Goal: Task Accomplishment & Management: Manage account settings

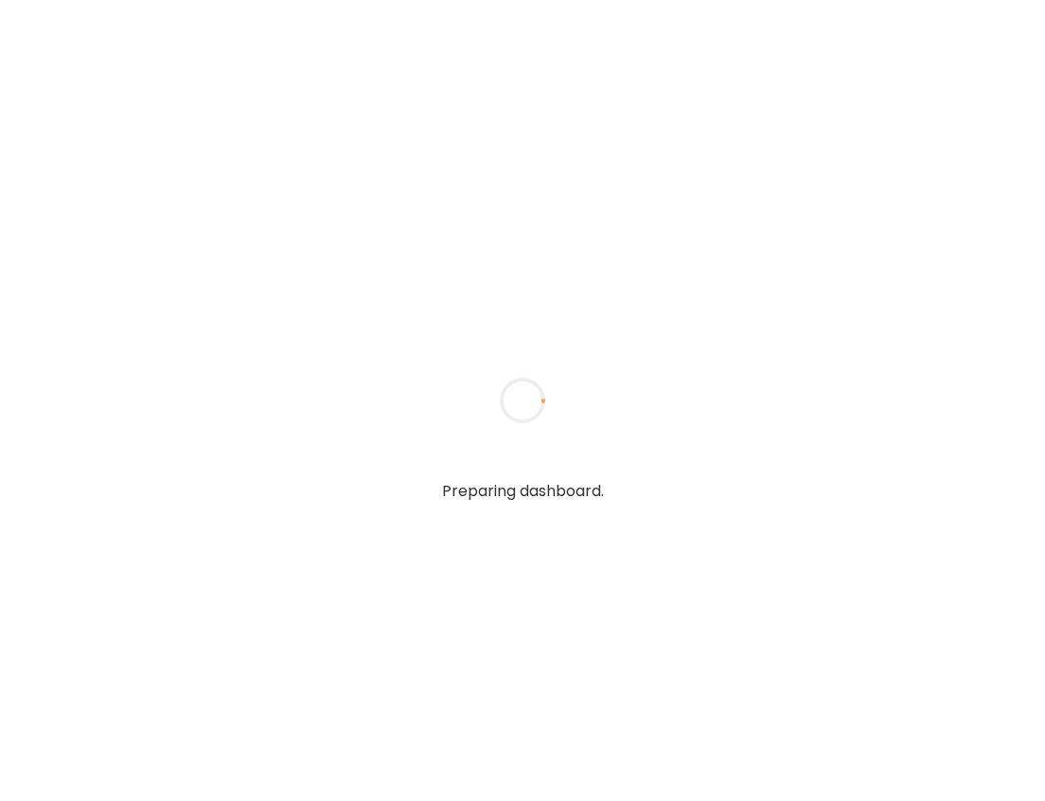
type input "**********"
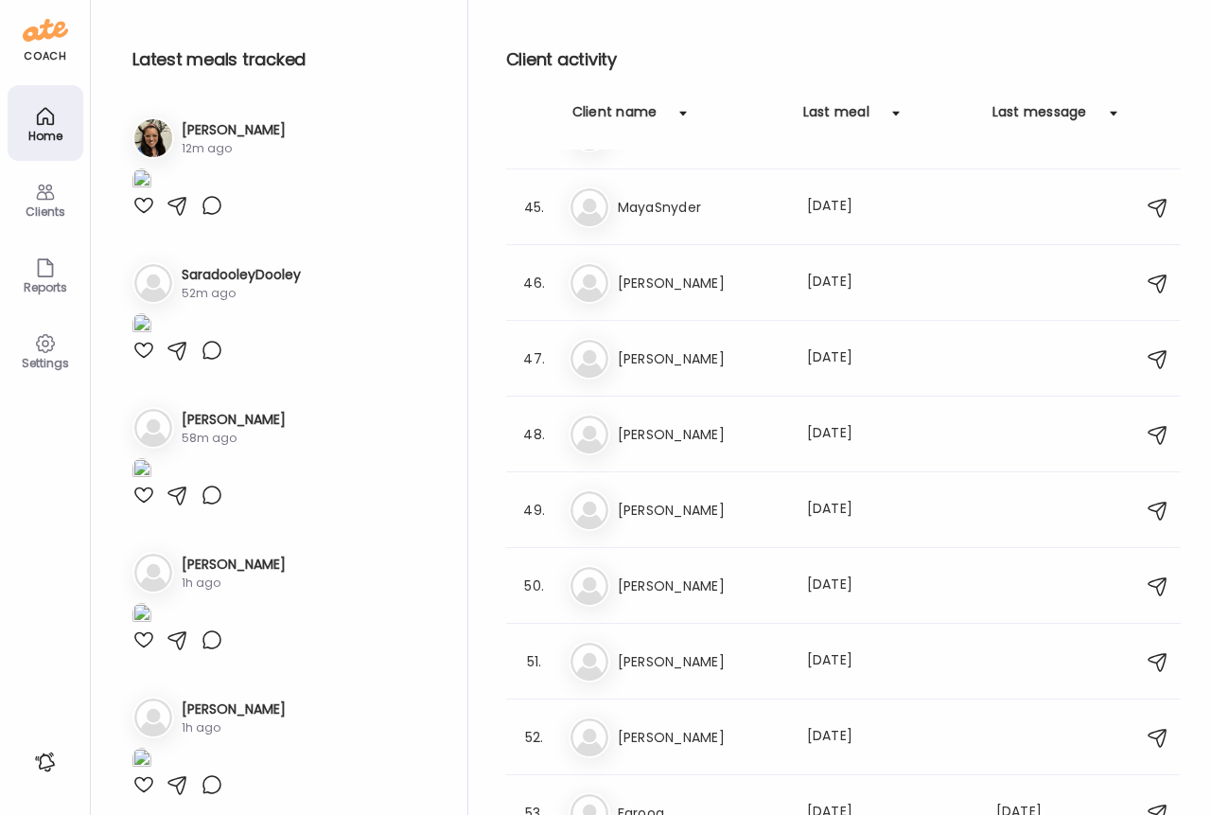
scroll to position [3470, 0]
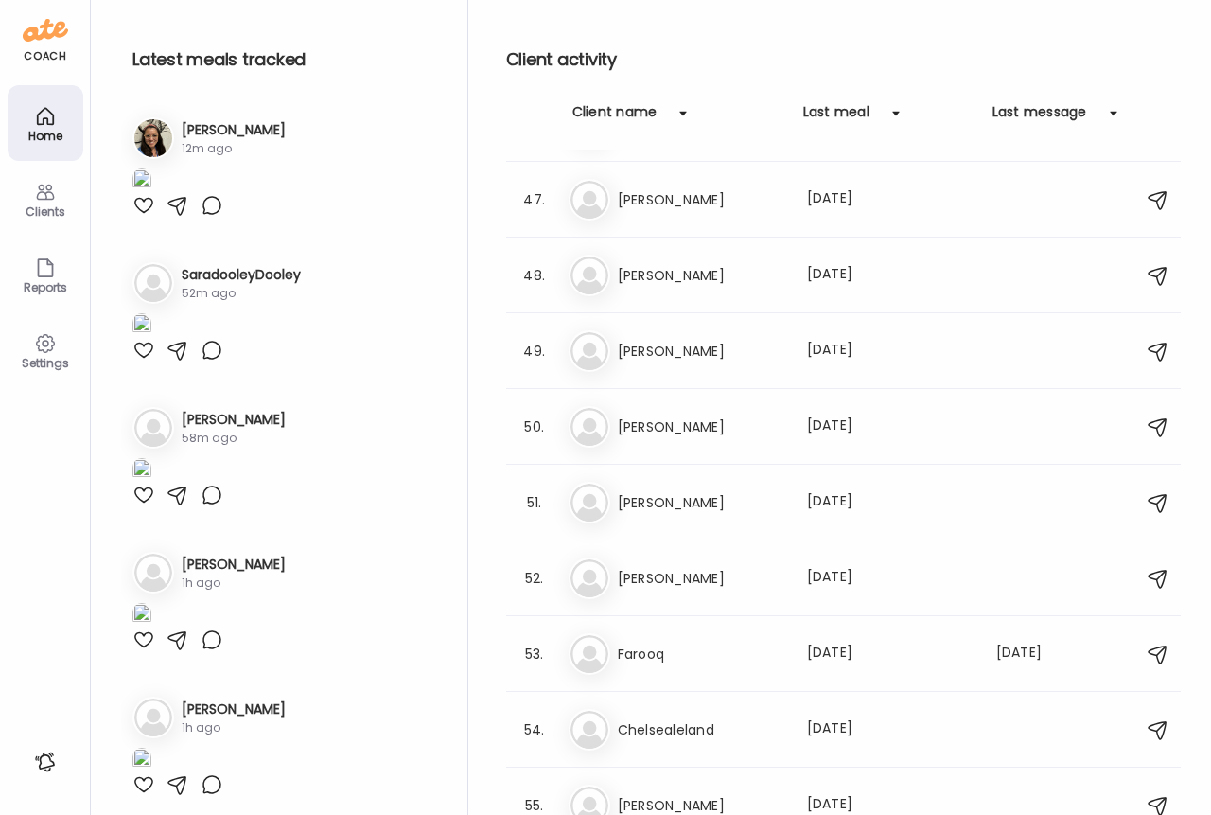
type input "**********"
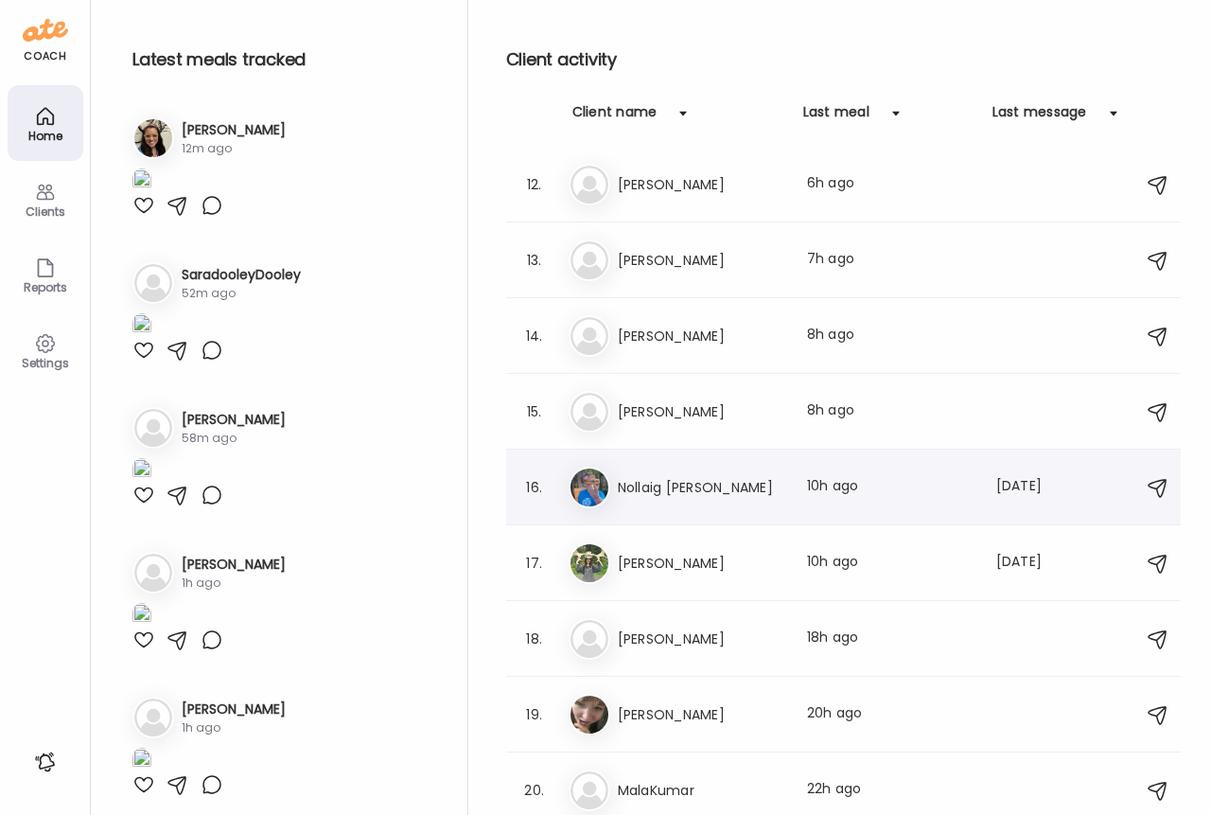
click at [705, 512] on div "16. No Nollaig [PERSON_NAME] Last meal: 10h ago Last message: [DATE] Weighed in…" at bounding box center [843, 487] width 675 height 76
click at [714, 485] on h3 "Nollaig [PERSON_NAME]" at bounding box center [701, 487] width 167 height 23
click at [651, 453] on div at bounding box center [605, 407] width 91 height 91
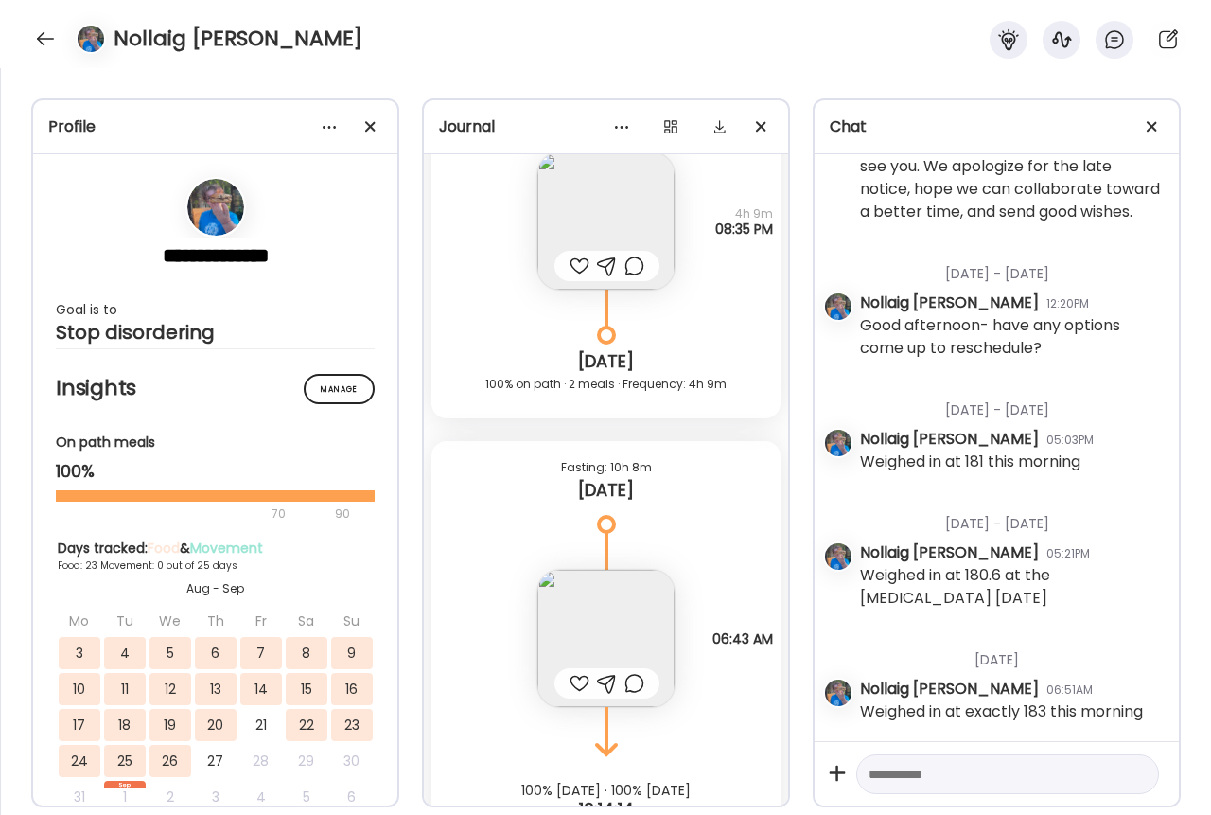
scroll to position [28856, 0]
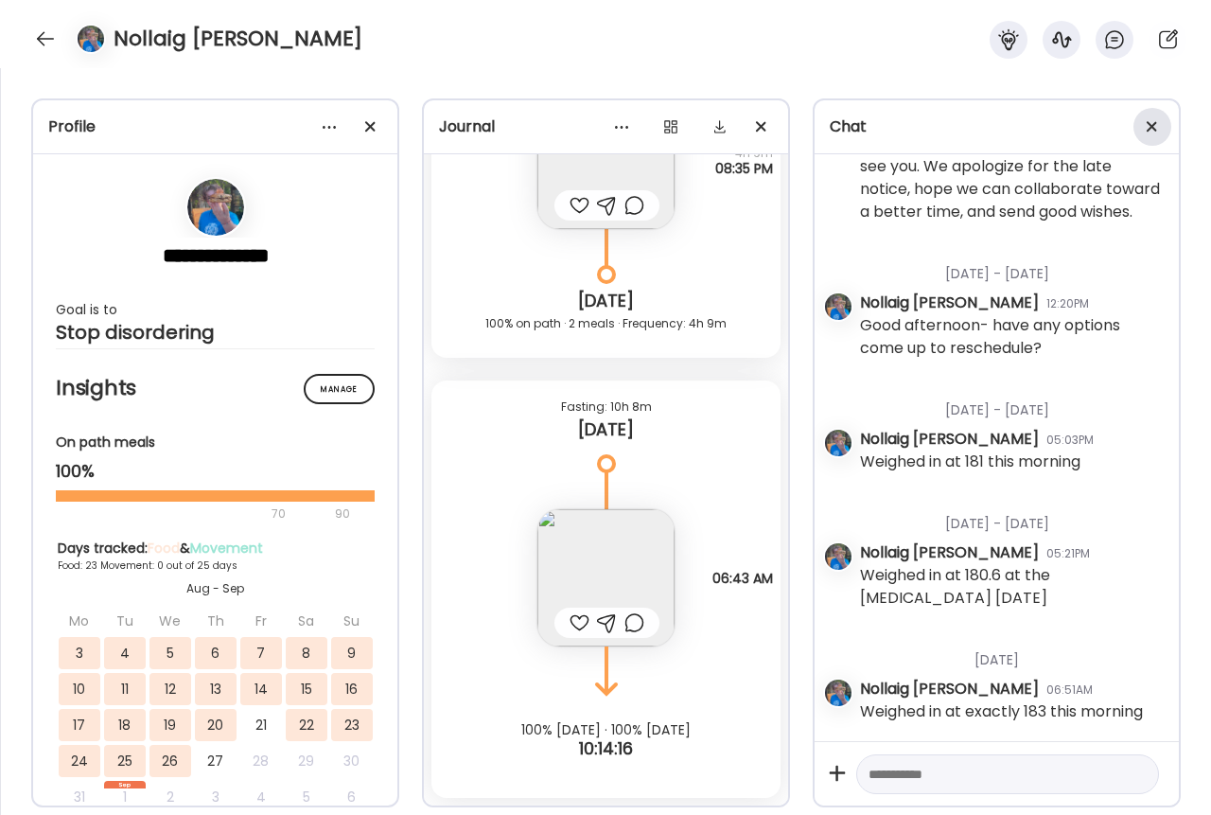
click at [1044, 124] on div at bounding box center [1153, 127] width 38 height 38
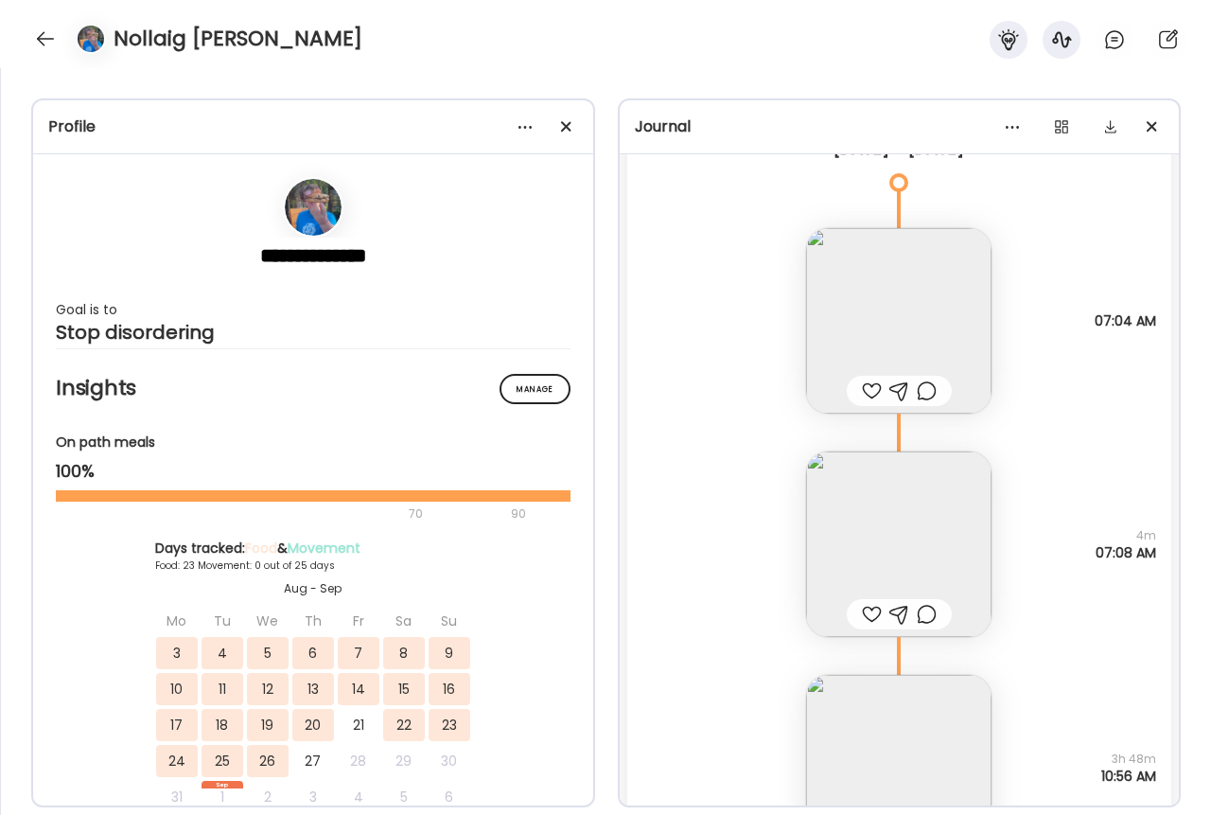
scroll to position [32765, 0]
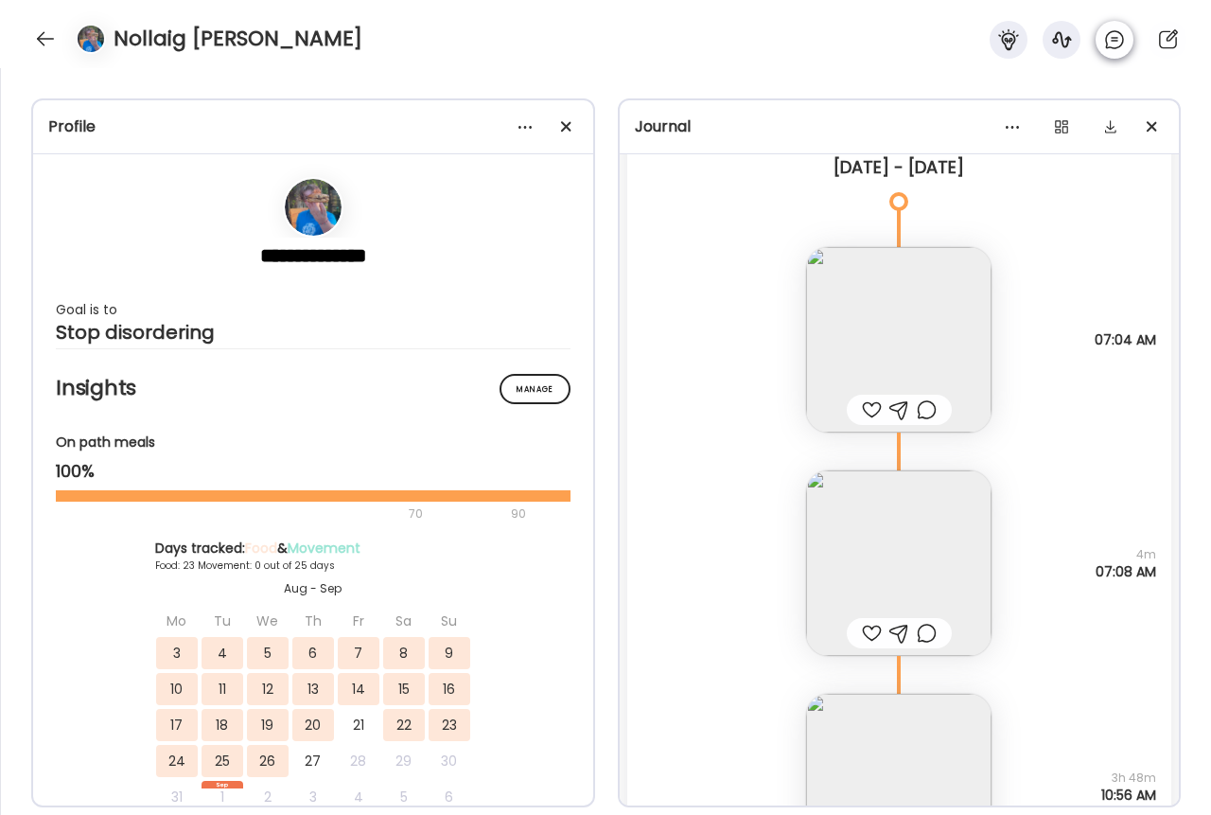
click at [1044, 50] on icon at bounding box center [1114, 39] width 23 height 23
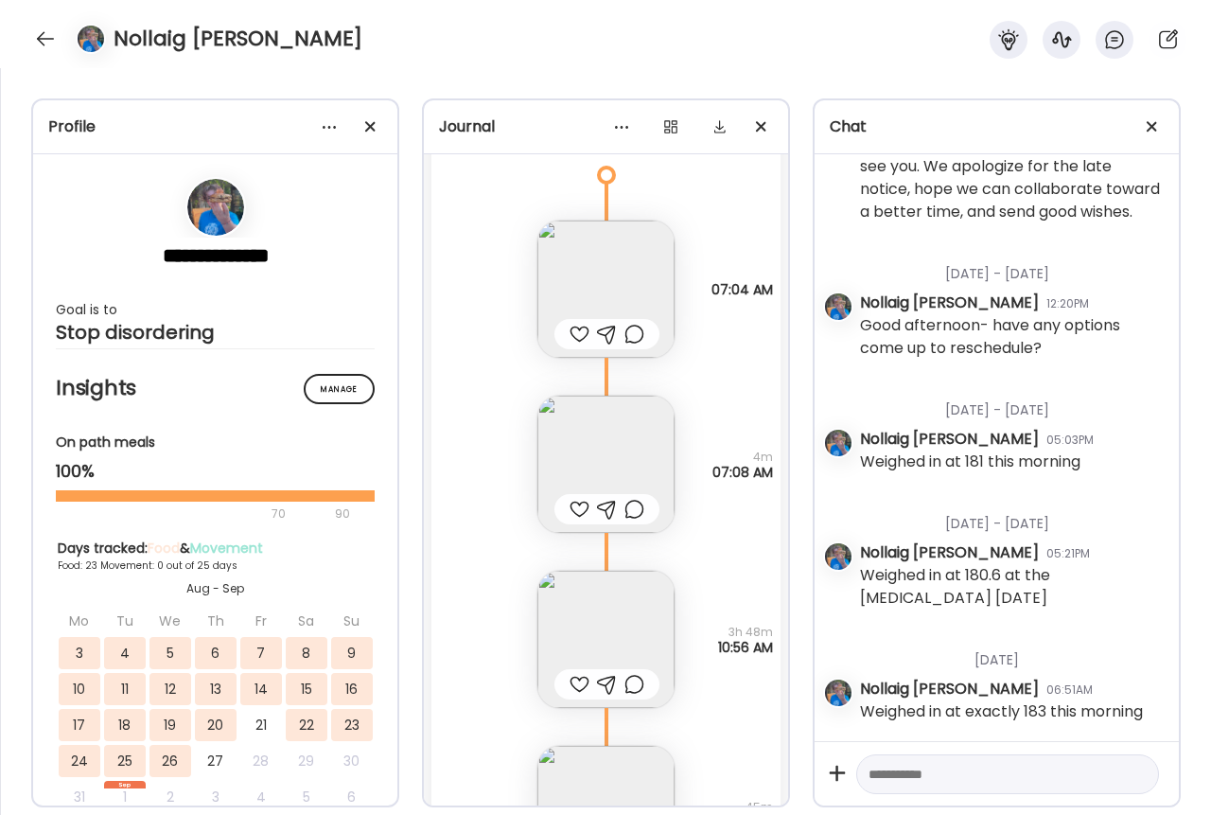
scroll to position [390, 0]
click at [377, 118] on div at bounding box center [371, 127] width 38 height 38
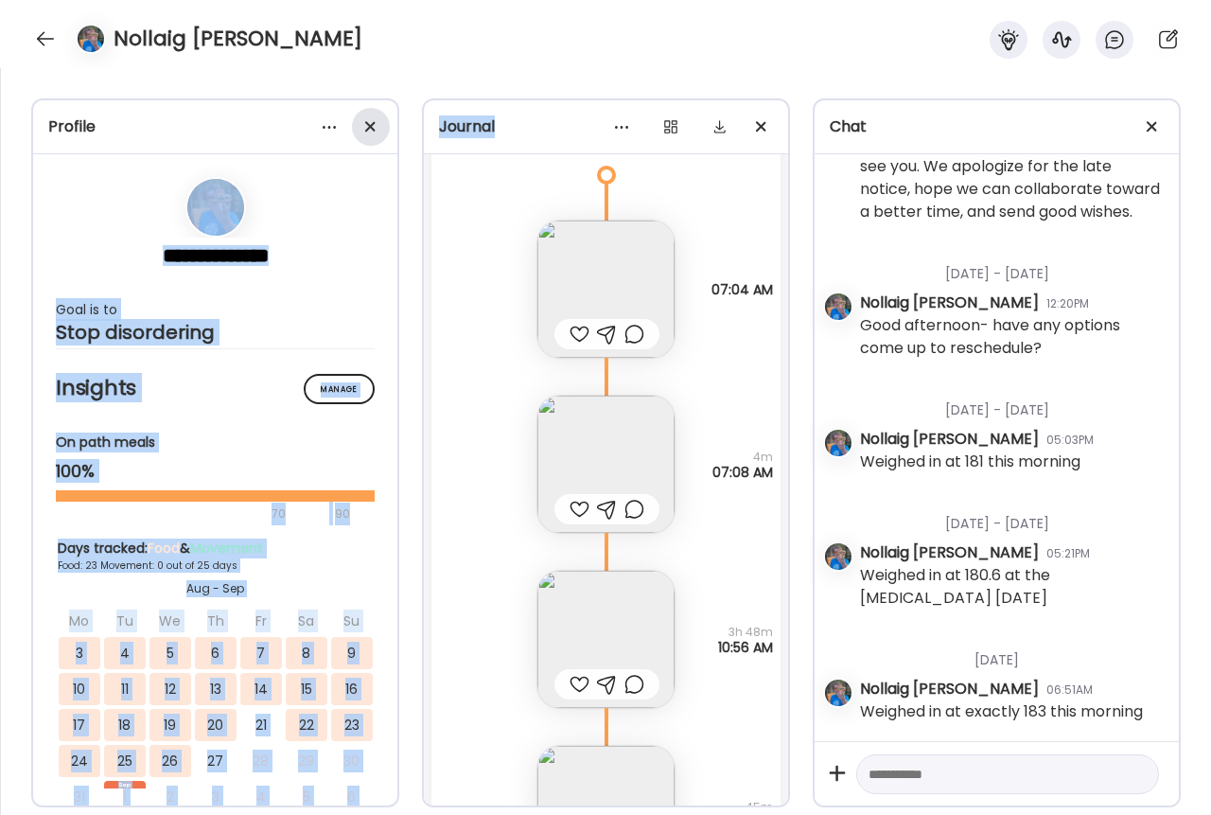
click at [377, 118] on div "**********" at bounding box center [605, 441] width 1211 height 747
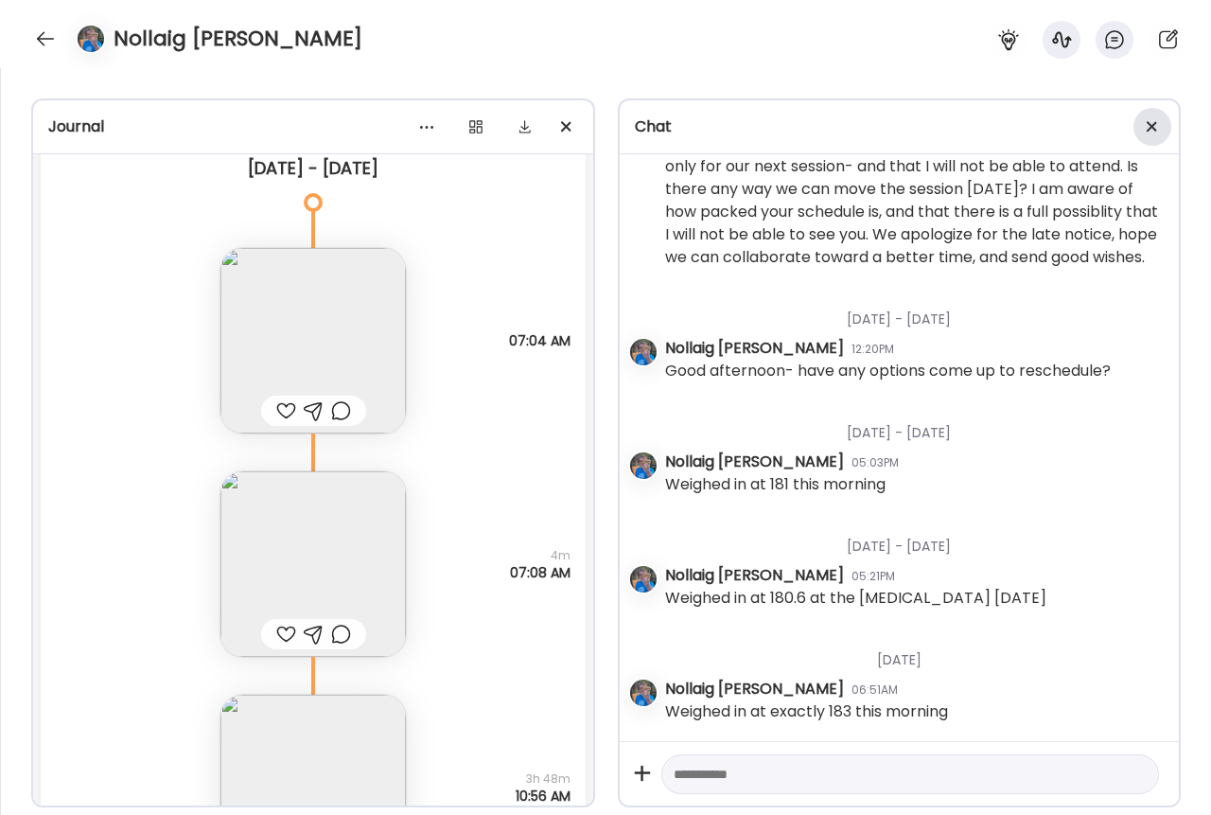
click at [1044, 119] on div at bounding box center [1153, 127] width 38 height 38
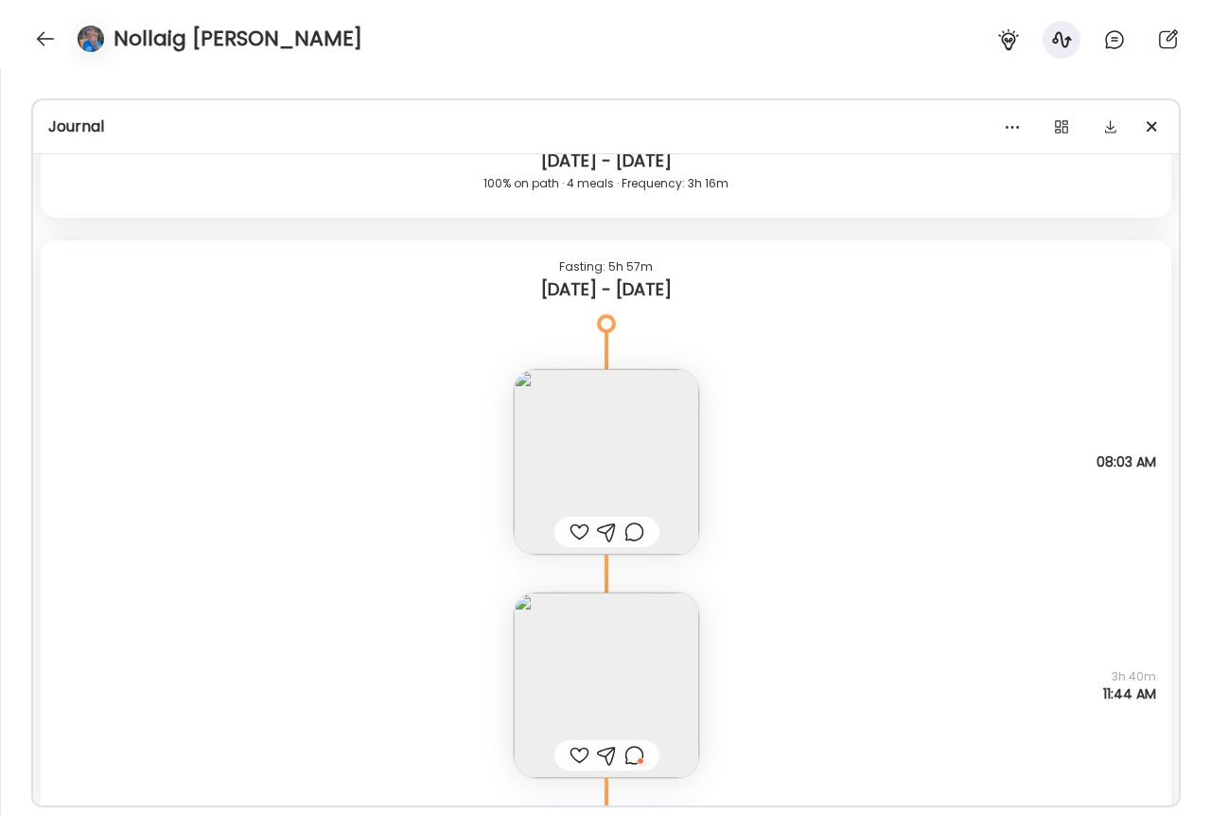
scroll to position [29371, 0]
click at [635, 755] on div at bounding box center [635, 753] width 20 height 23
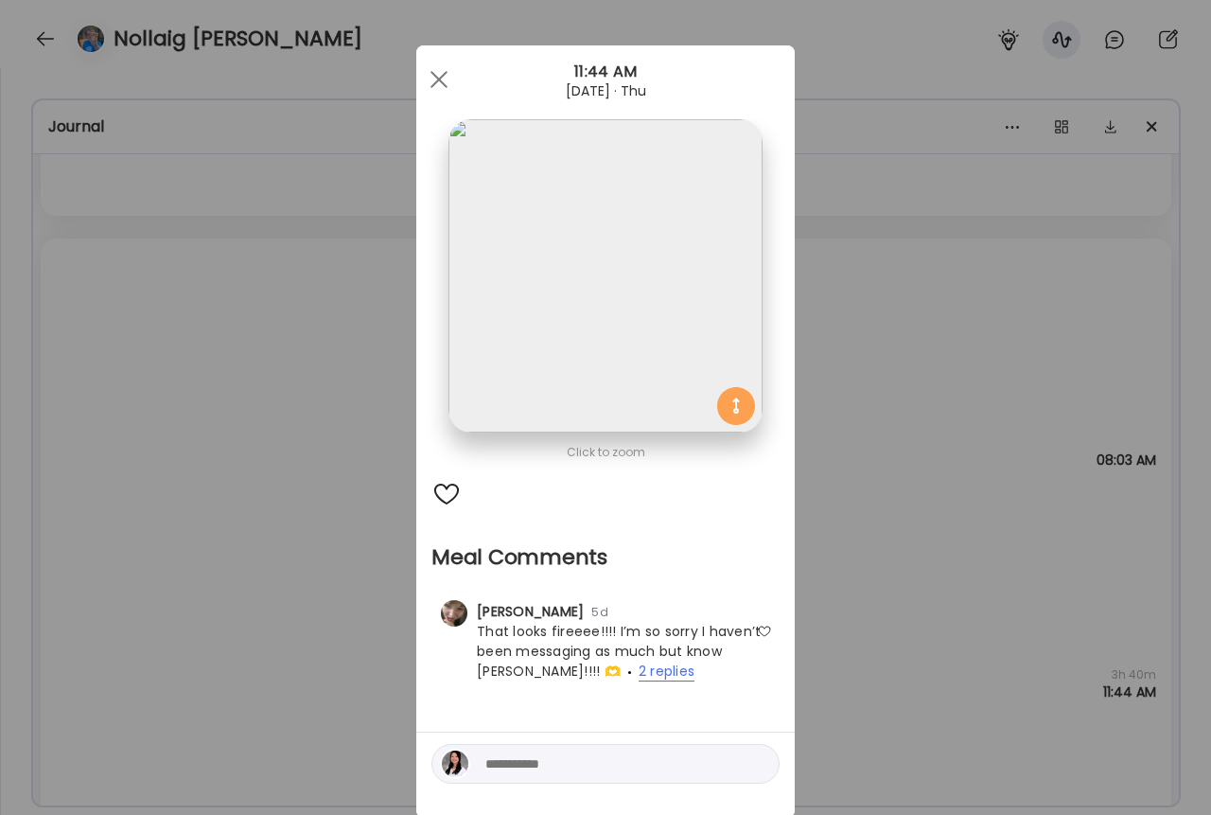
click at [639, 661] on span "2 replies" at bounding box center [667, 671] width 56 height 20
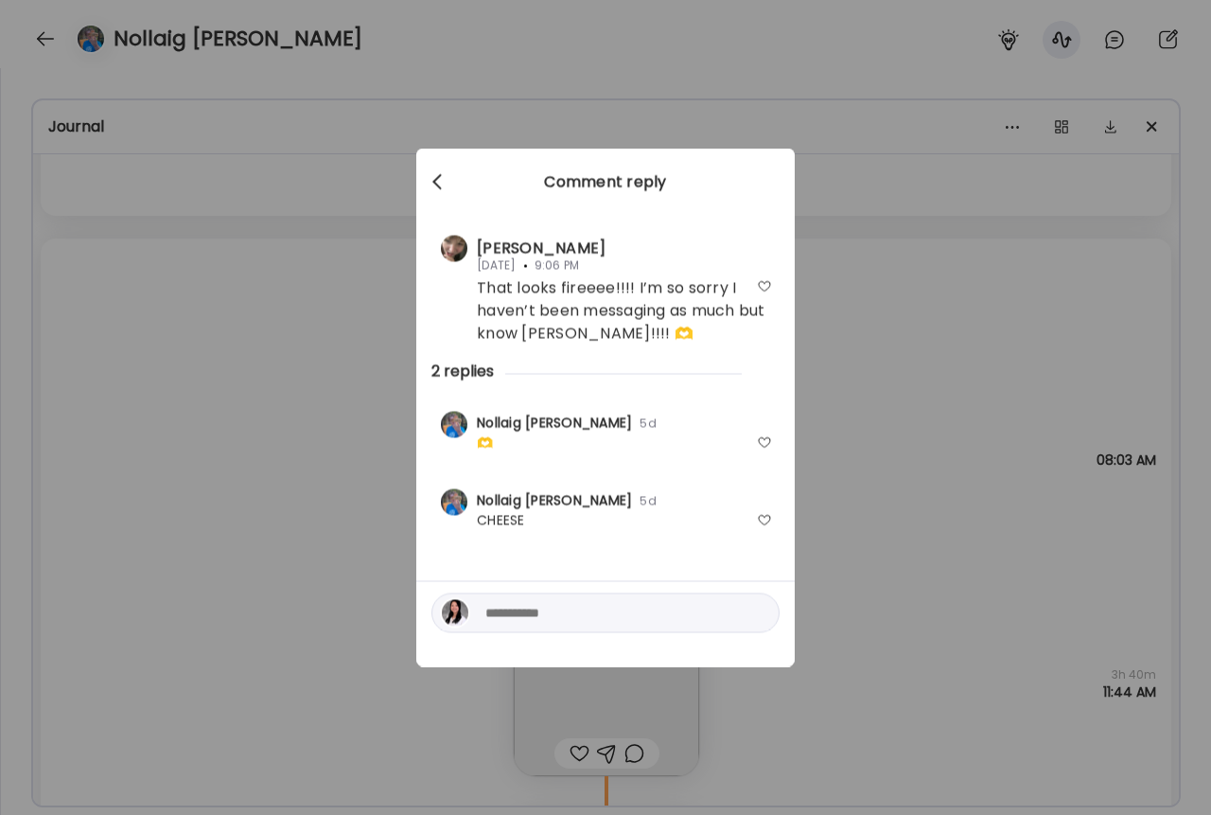
click at [442, 185] on div at bounding box center [439, 183] width 38 height 38
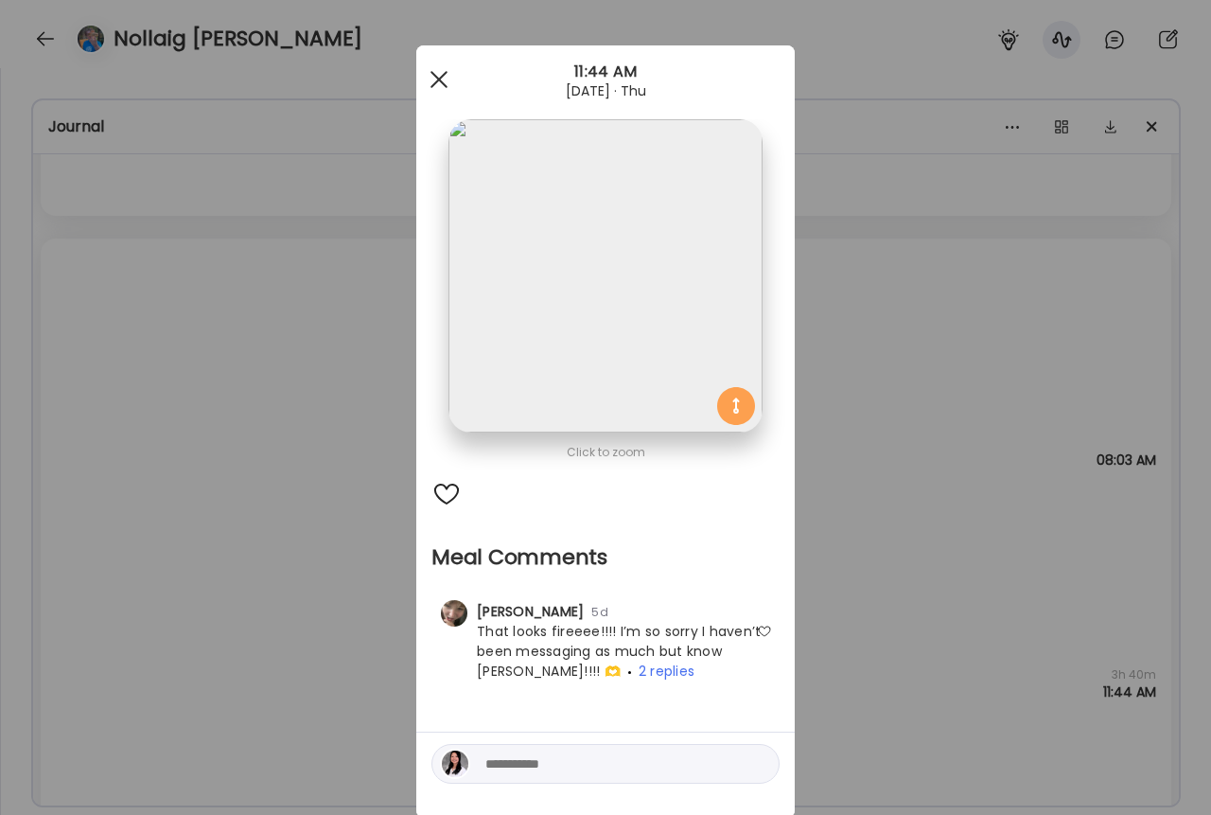
click at [443, 77] on div at bounding box center [439, 80] width 38 height 38
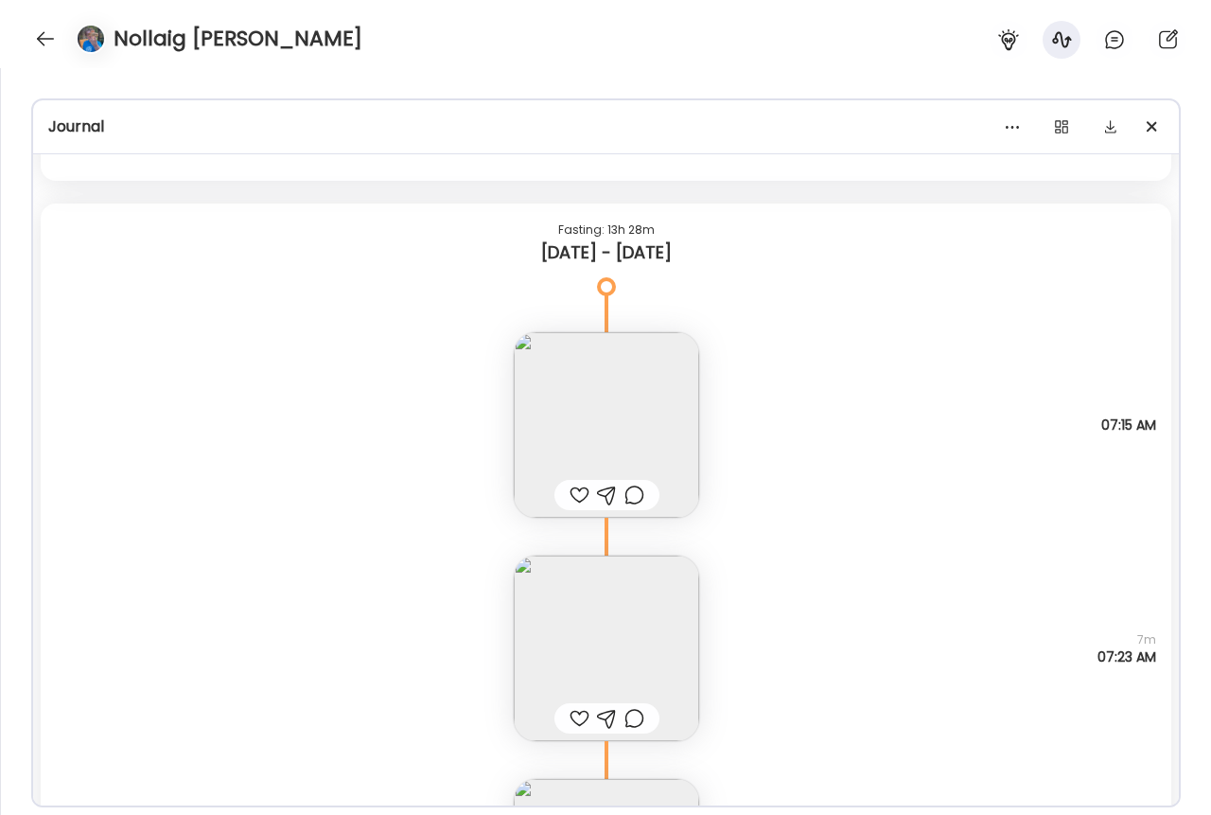
scroll to position [23374, 0]
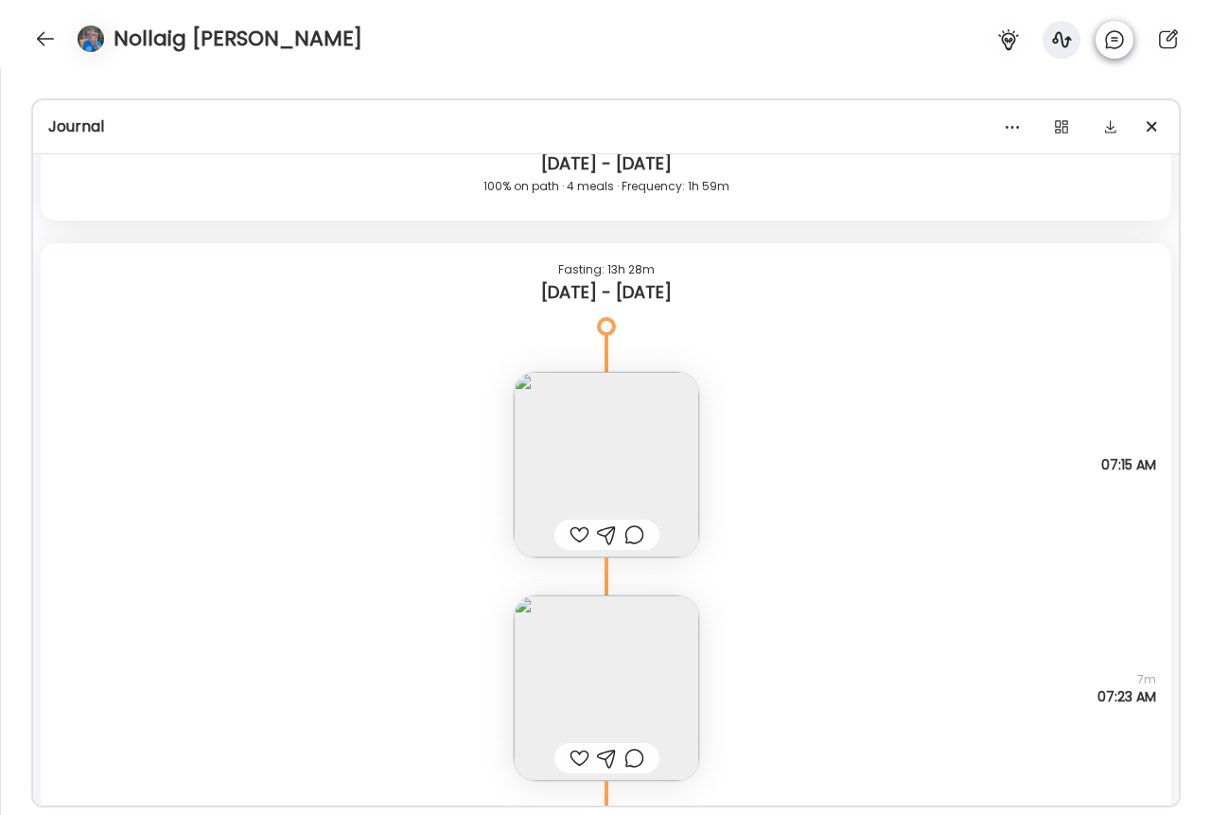
click at [1044, 34] on div at bounding box center [1115, 40] width 38 height 38
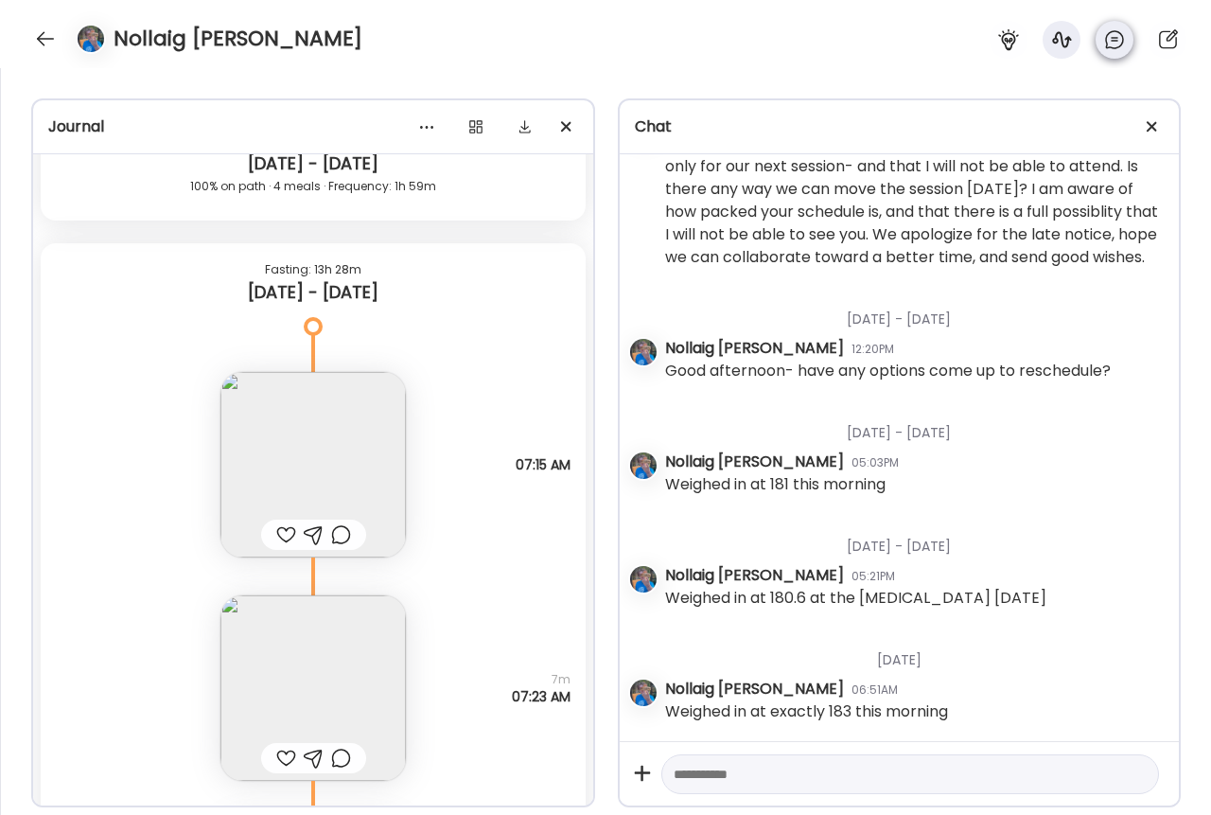
scroll to position [208, 0]
click at [1044, 132] on span at bounding box center [1152, 126] width 10 height 10
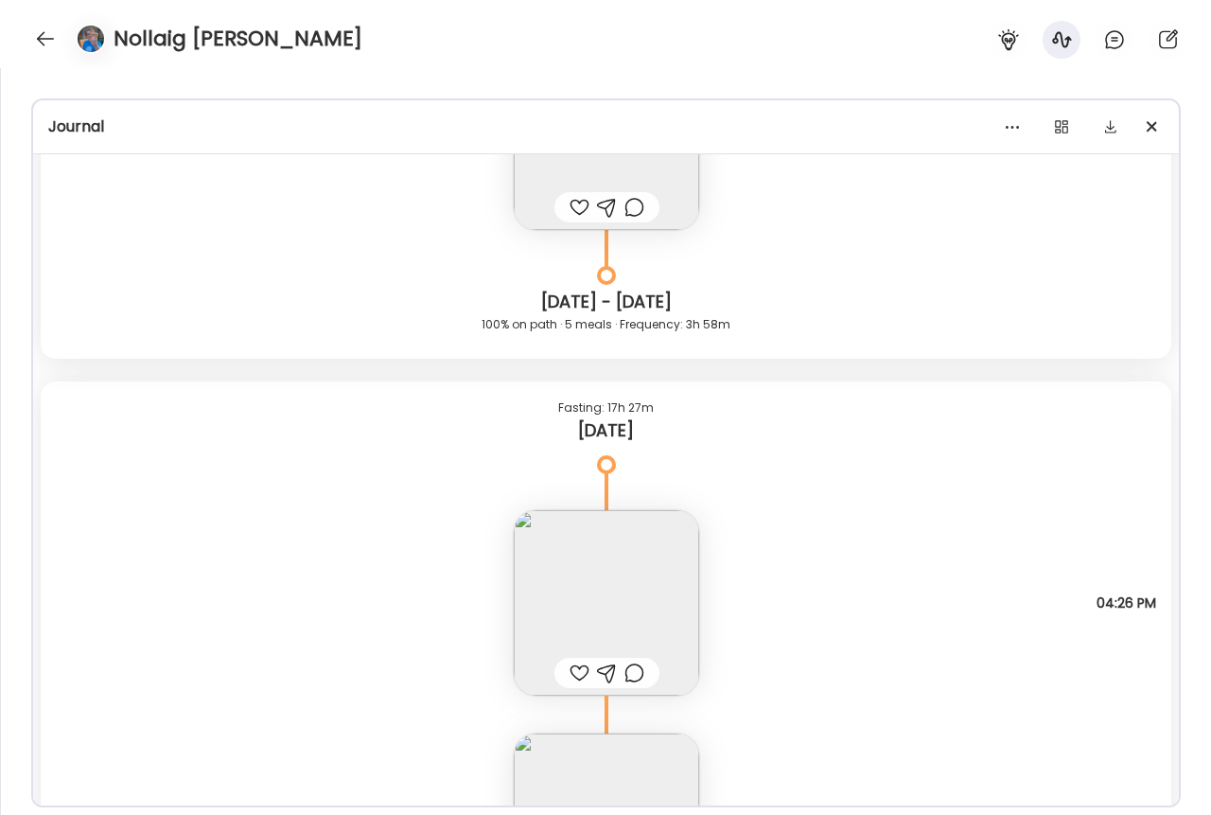
scroll to position [34599, 0]
